Goal: Information Seeking & Learning: Learn about a topic

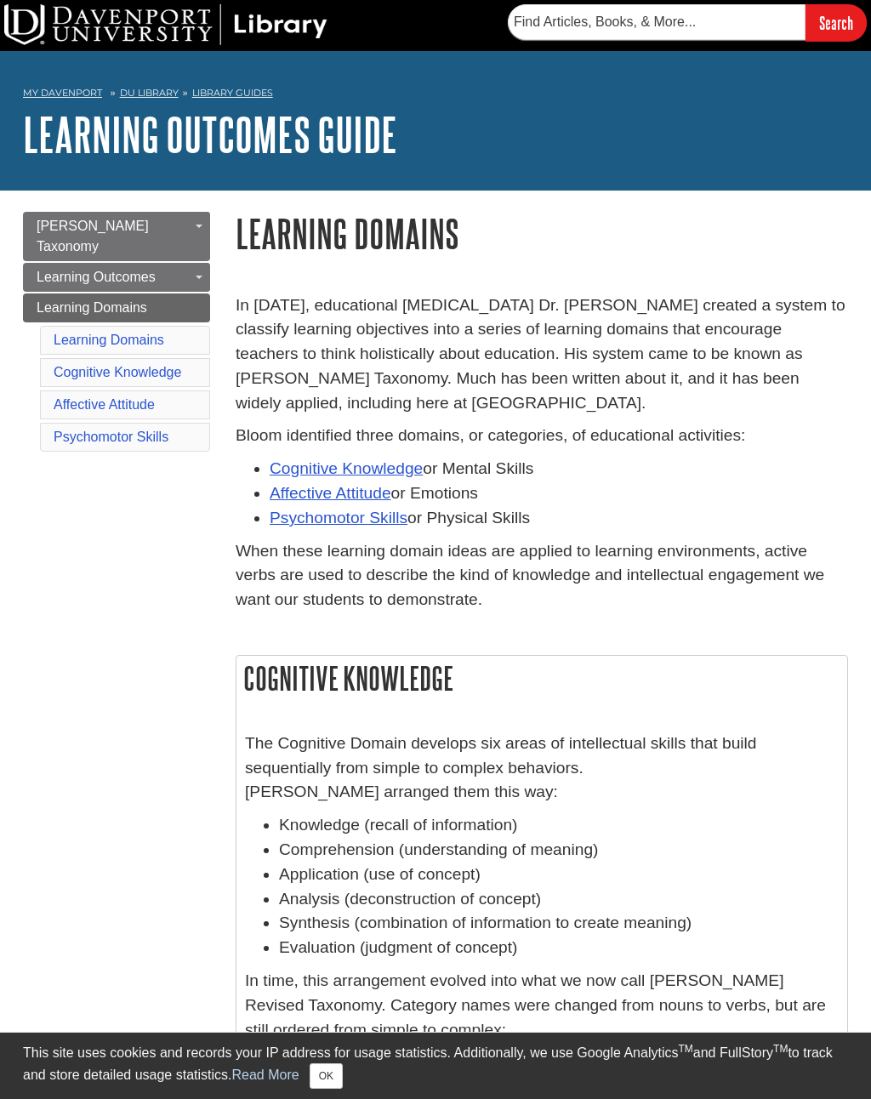
click at [0, 0] on link "Writing Learning Outcomes" at bounding box center [0, 0] width 0 height 0
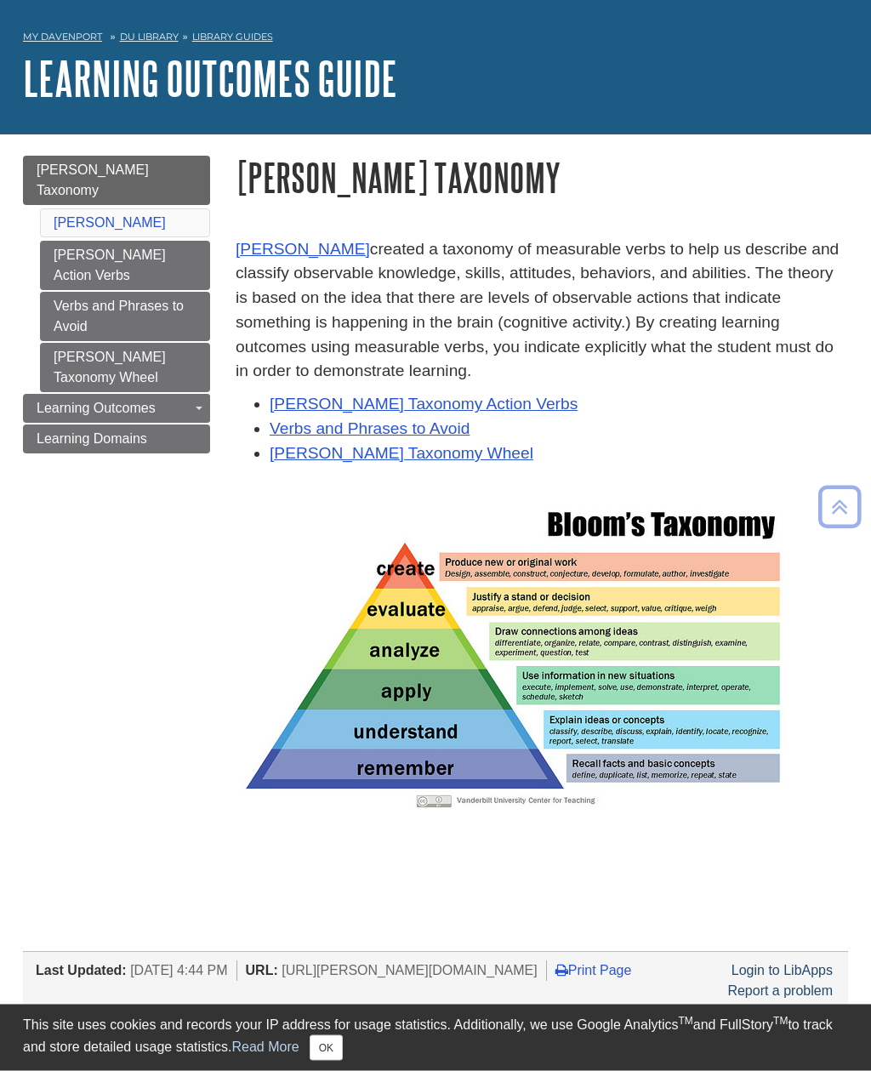
scroll to position [41, 0]
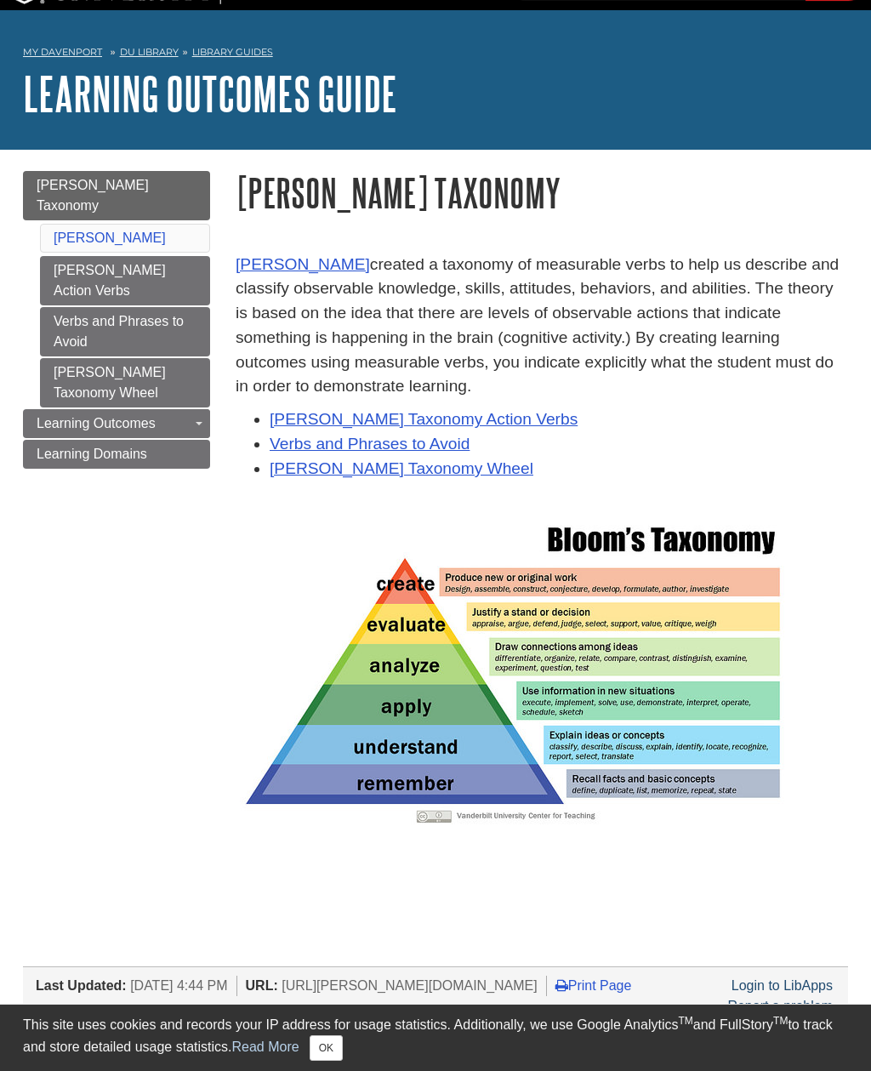
click at [89, 307] on link "Verbs and Phrases to Avoid" at bounding box center [125, 331] width 170 height 49
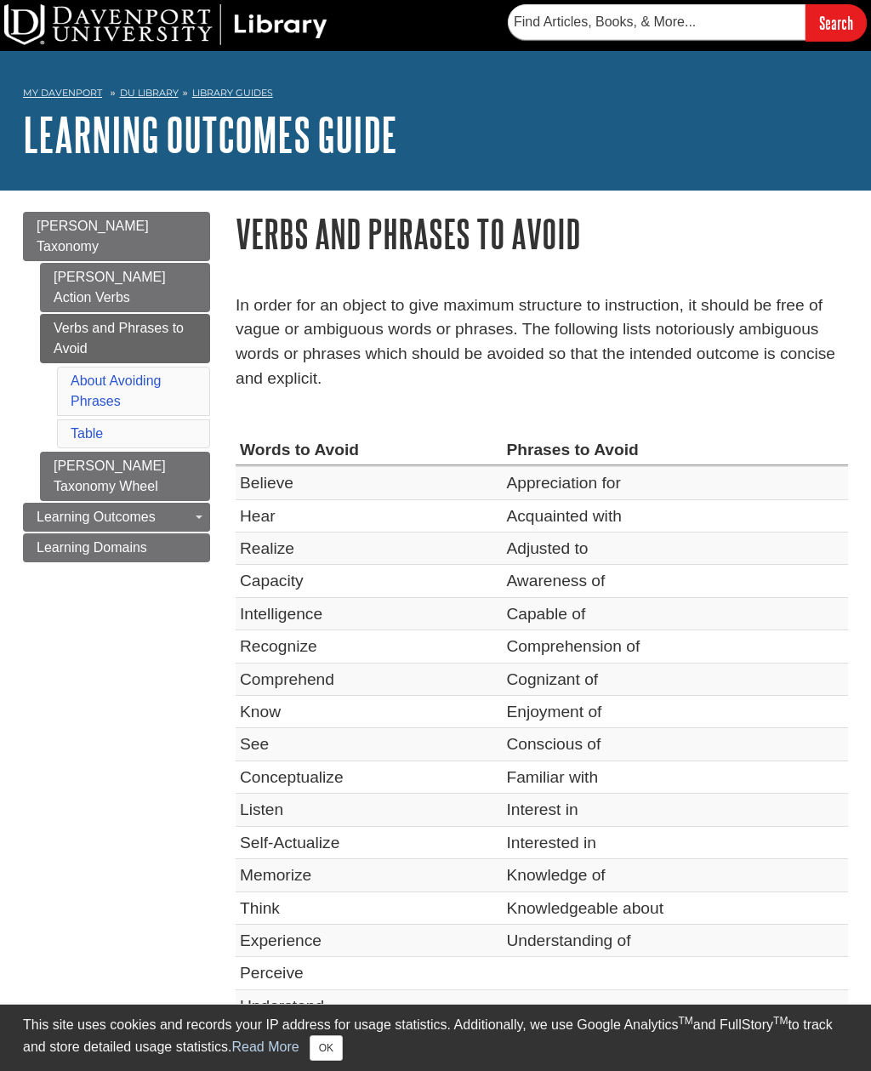
click at [65, 452] on link "[PERSON_NAME] Taxonomy Wheel" at bounding box center [125, 476] width 170 height 49
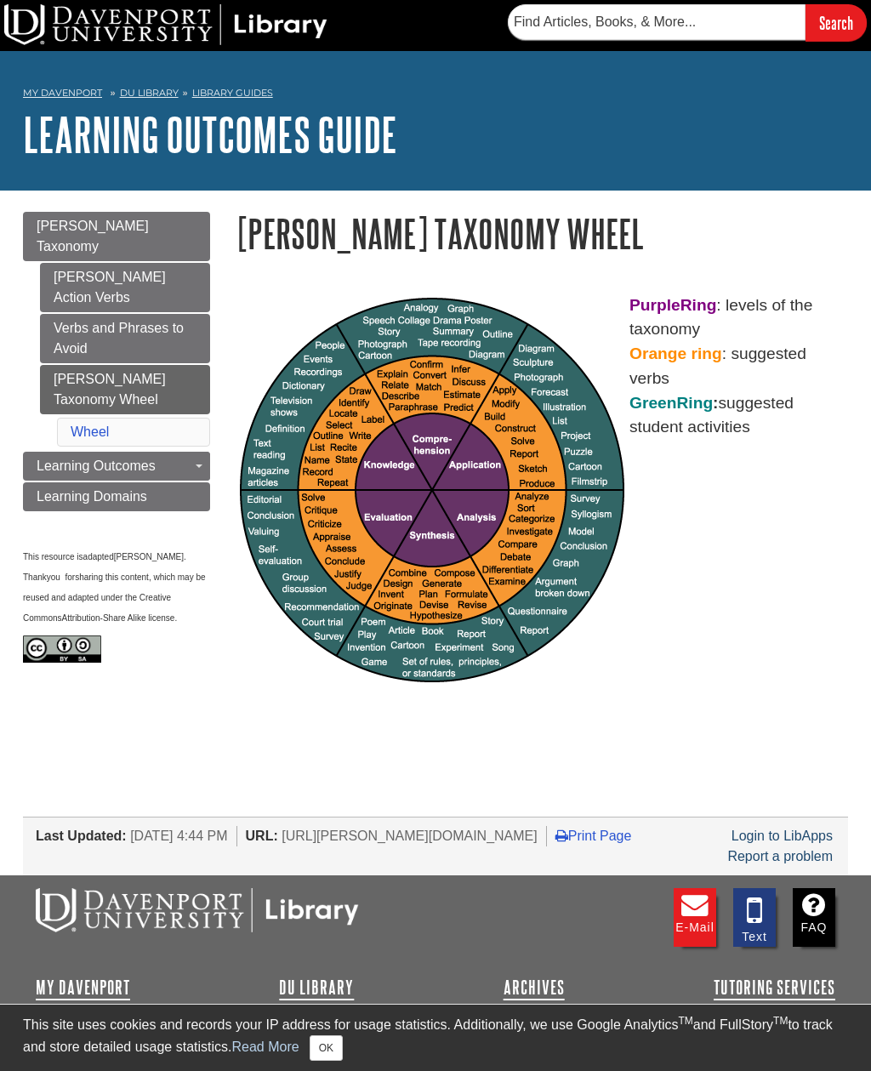
click at [42, 458] on span "Learning Outcomes" at bounding box center [96, 465] width 119 height 14
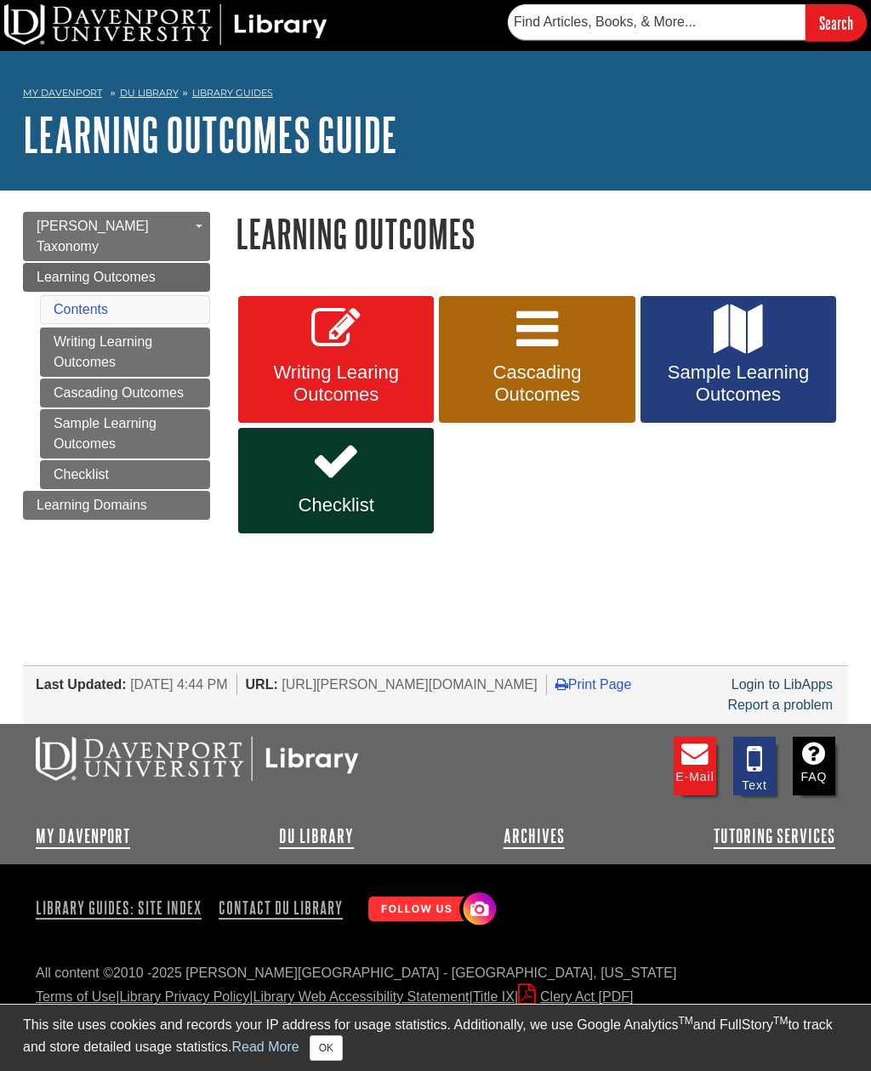
click at [55, 497] on link "Learning Domains" at bounding box center [116, 505] width 187 height 29
